Goal: Task Accomplishment & Management: Manage account settings

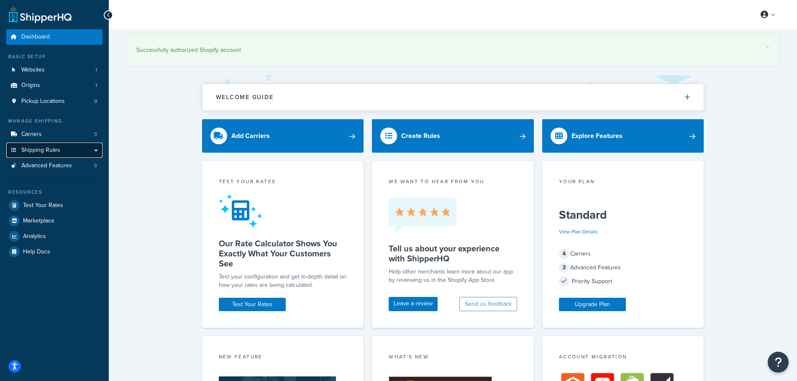
click at [46, 147] on span "Shipping Rules" at bounding box center [40, 150] width 39 height 7
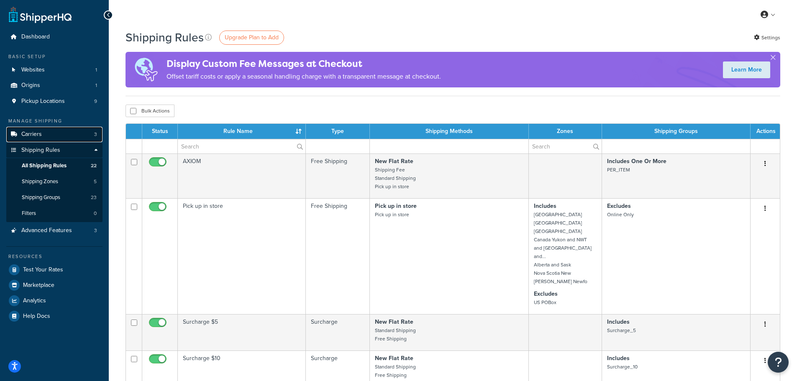
click at [52, 137] on link "Carriers 3" at bounding box center [54, 134] width 96 height 15
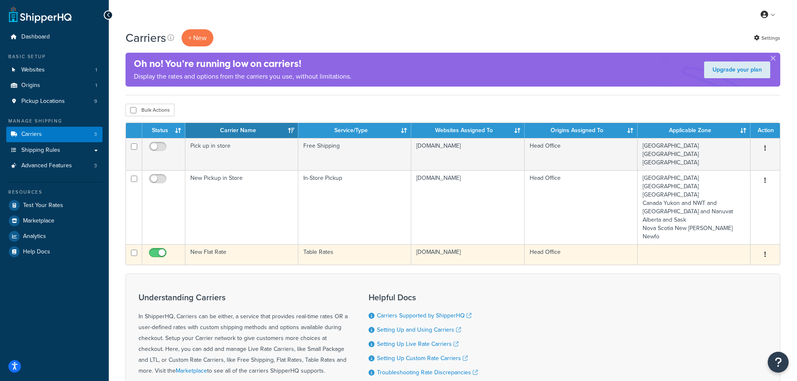
click at [762, 248] on button "button" at bounding box center [765, 254] width 12 height 13
click at [732, 236] on link "Edit" at bounding box center [731, 234] width 66 height 17
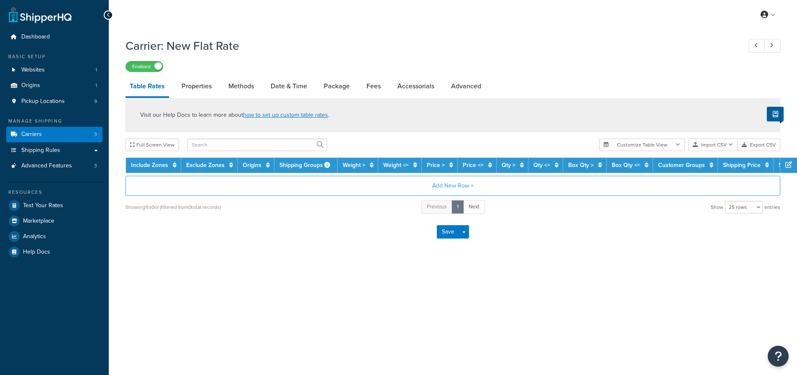
select select "25"
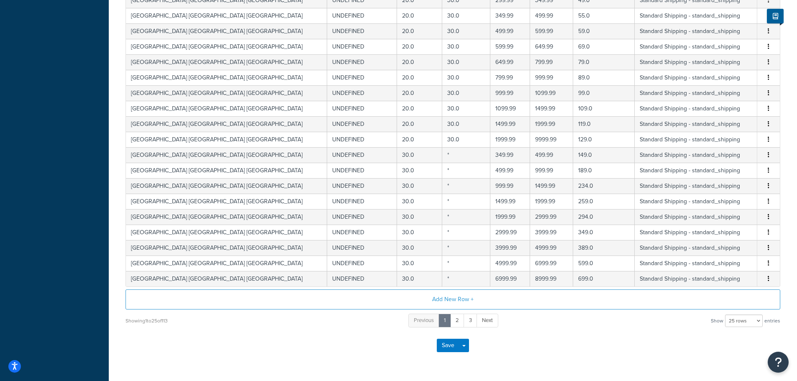
scroll to position [298, 0]
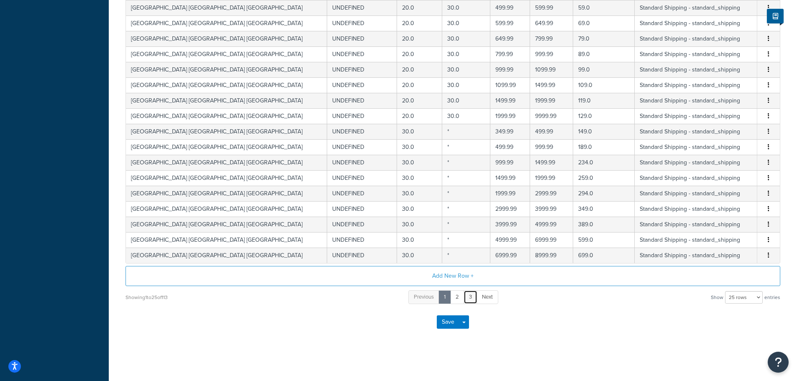
click at [470, 294] on link "3" at bounding box center [471, 297] width 14 height 14
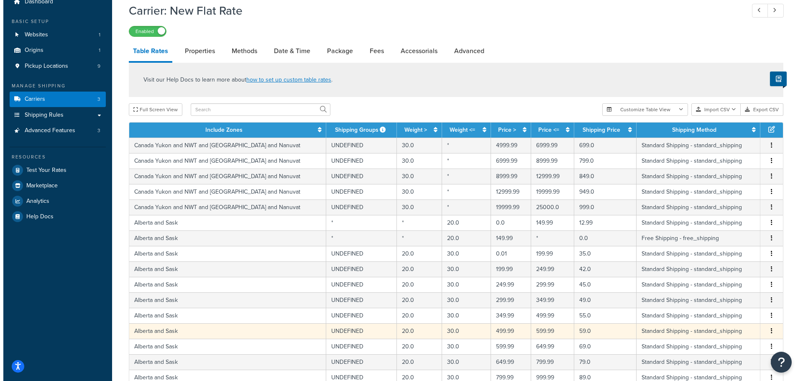
scroll to position [5, 0]
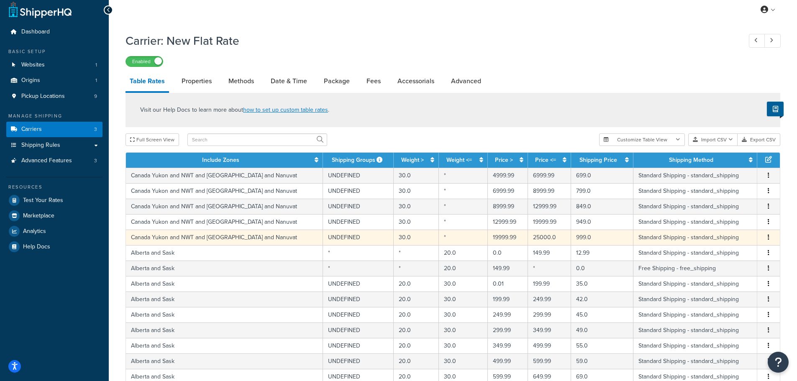
click at [238, 234] on td "Canada Yukon and NWT and [GEOGRAPHIC_DATA] and Nanuvat" at bounding box center [224, 237] width 197 height 15
select select "164549"
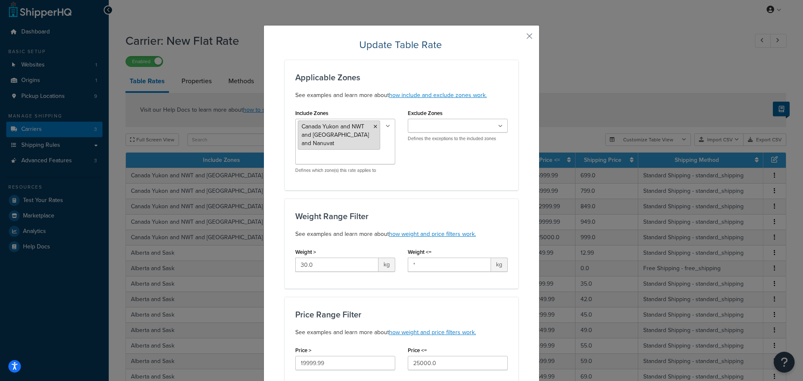
click at [354, 139] on li "Canada Yukon and NWT and [GEOGRAPHIC_DATA] and Nanuvat" at bounding box center [339, 134] width 82 height 29
click at [464, 122] on input "Exclude Zones" at bounding box center [447, 126] width 74 height 9
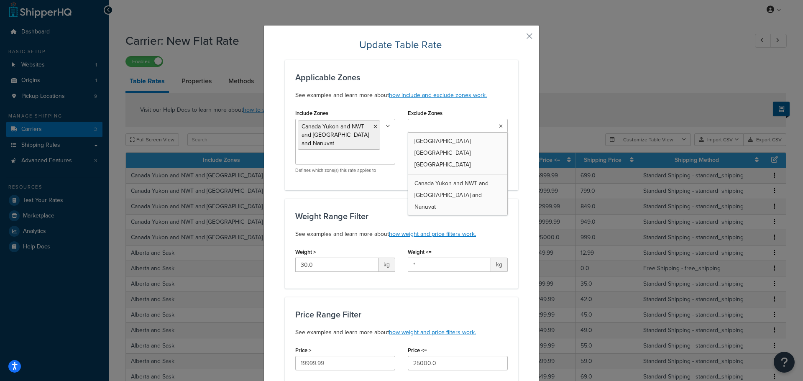
click at [464, 122] on input "Exclude Zones" at bounding box center [447, 126] width 74 height 9
click at [374, 128] on icon at bounding box center [376, 126] width 4 height 5
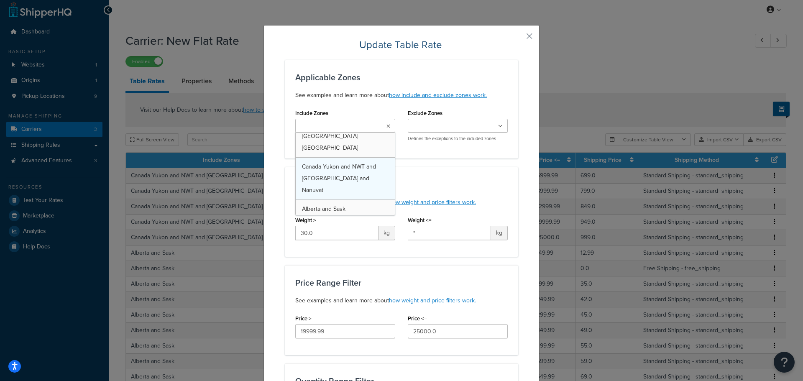
scroll to position [0, 0]
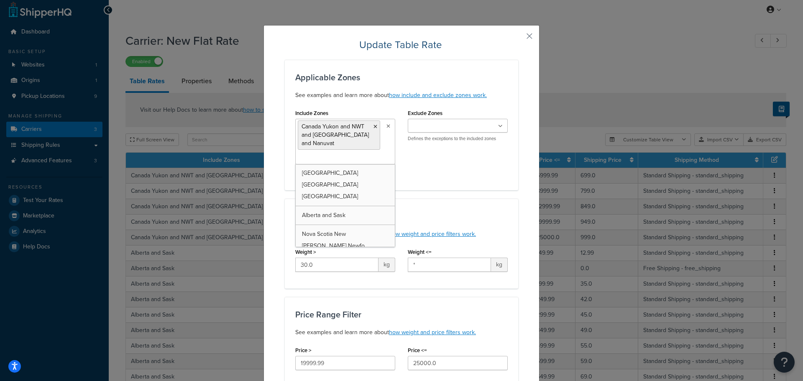
click at [438, 164] on div "Include Zones Canada Yukon and NWT and BC and Nanuvat Ontario Manitoba Quebec A…" at bounding box center [401, 143] width 225 height 73
click at [518, 38] on button "button" at bounding box center [517, 39] width 2 height 2
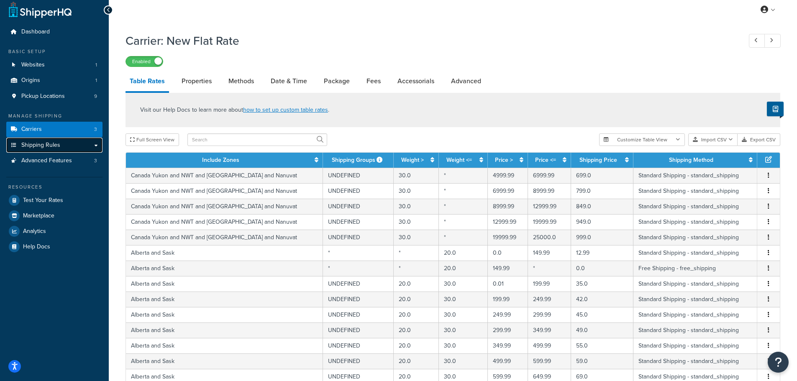
click at [64, 141] on link "Shipping Rules" at bounding box center [54, 145] width 96 height 15
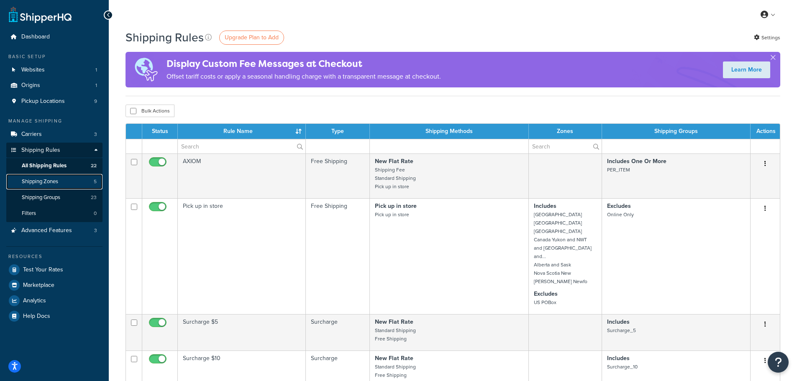
click at [60, 178] on link "Shipping Zones 5" at bounding box center [54, 181] width 96 height 15
